Goal: Navigation & Orientation: Go to known website

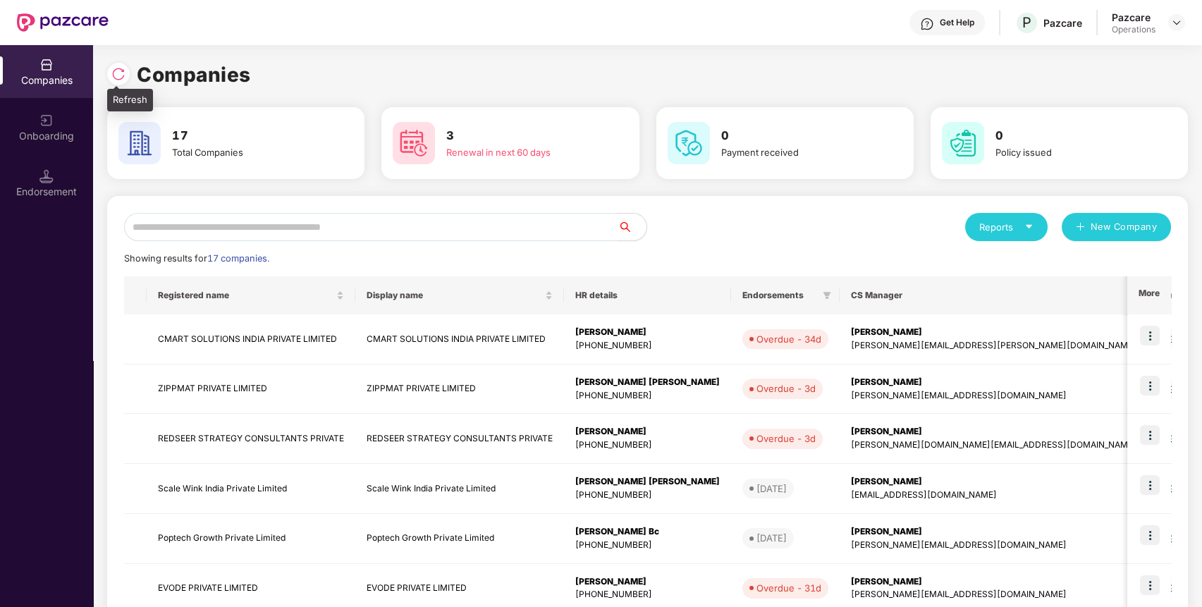
click at [120, 70] on img at bounding box center [118, 74] width 14 height 14
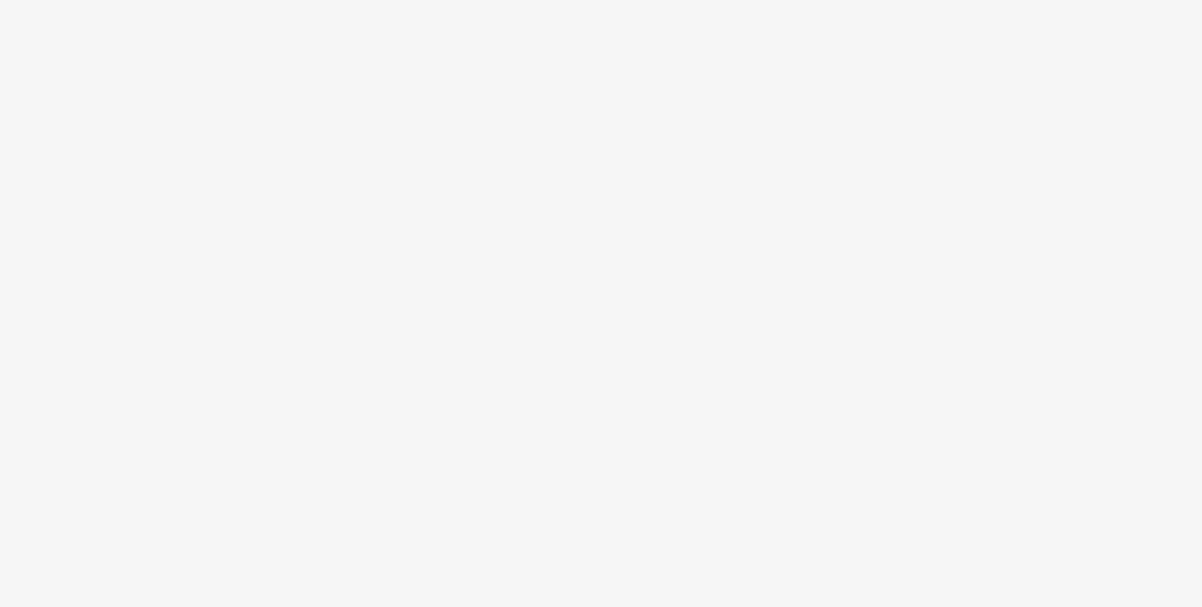
drag, startPoint x: 0, startPoint y: 0, endPoint x: 646, endPoint y: 236, distance: 688.0
click at [646, 236] on body at bounding box center [601, 303] width 1202 height 607
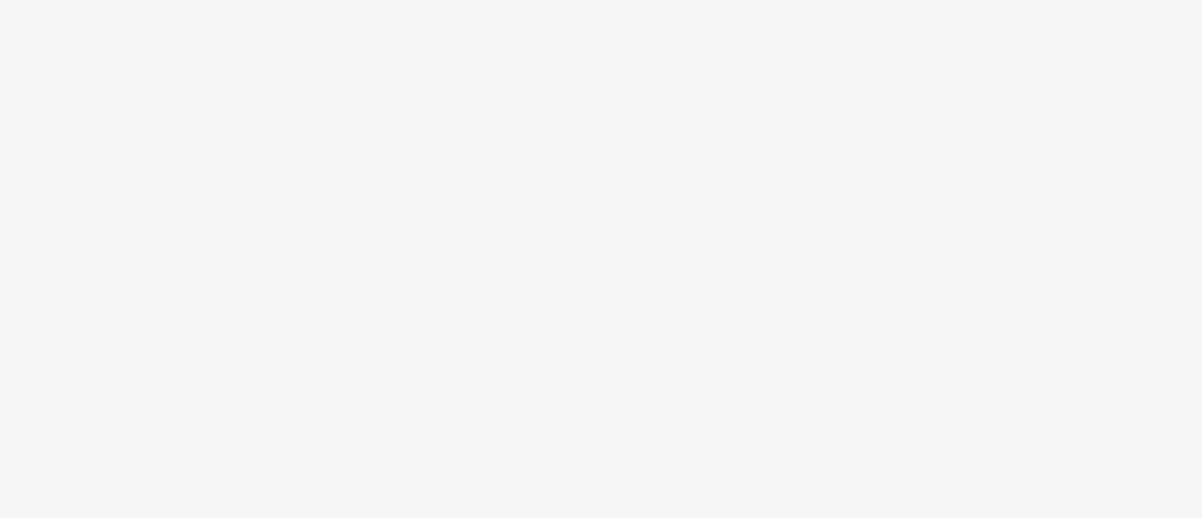
click at [782, 376] on body at bounding box center [601, 259] width 1202 height 518
